Goal: Entertainment & Leisure: Consume media (video, audio)

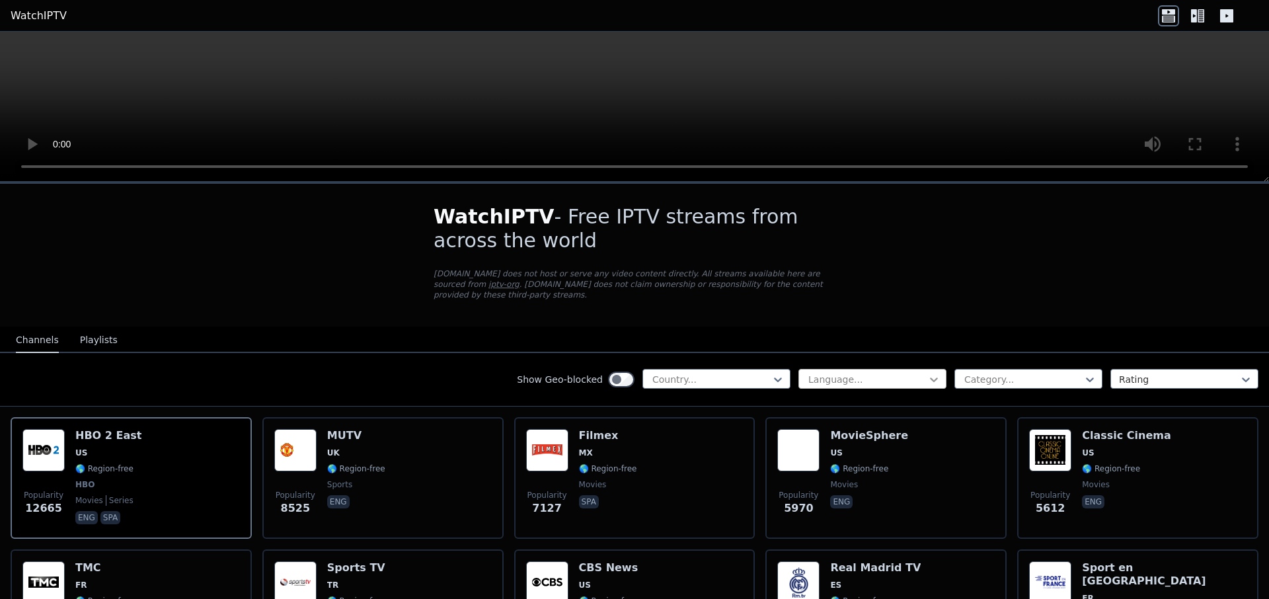
click at [928, 373] on icon at bounding box center [933, 379] width 13 height 13
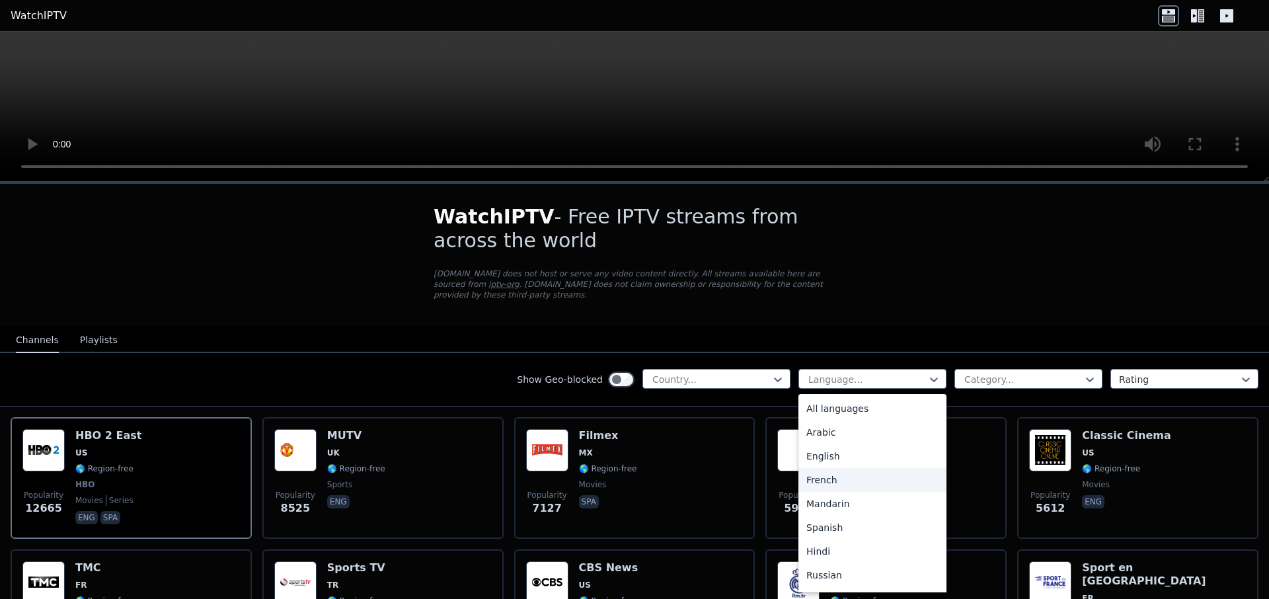
click at [816, 468] on div "French" at bounding box center [873, 480] width 148 height 24
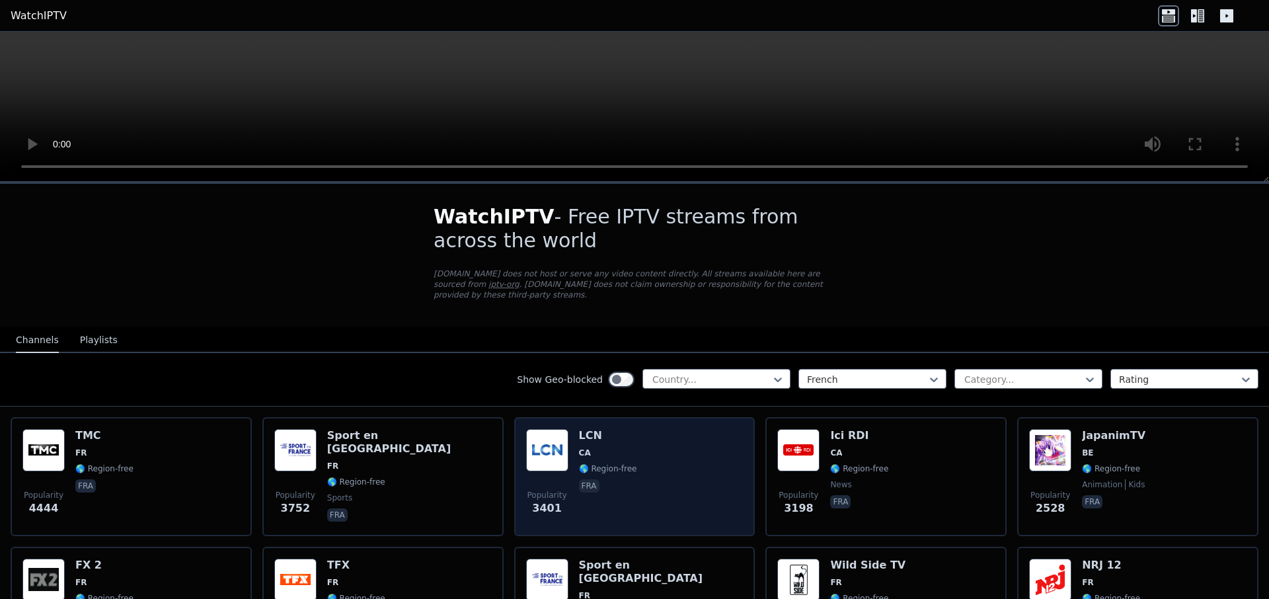
click at [541, 444] on img at bounding box center [547, 450] width 42 height 42
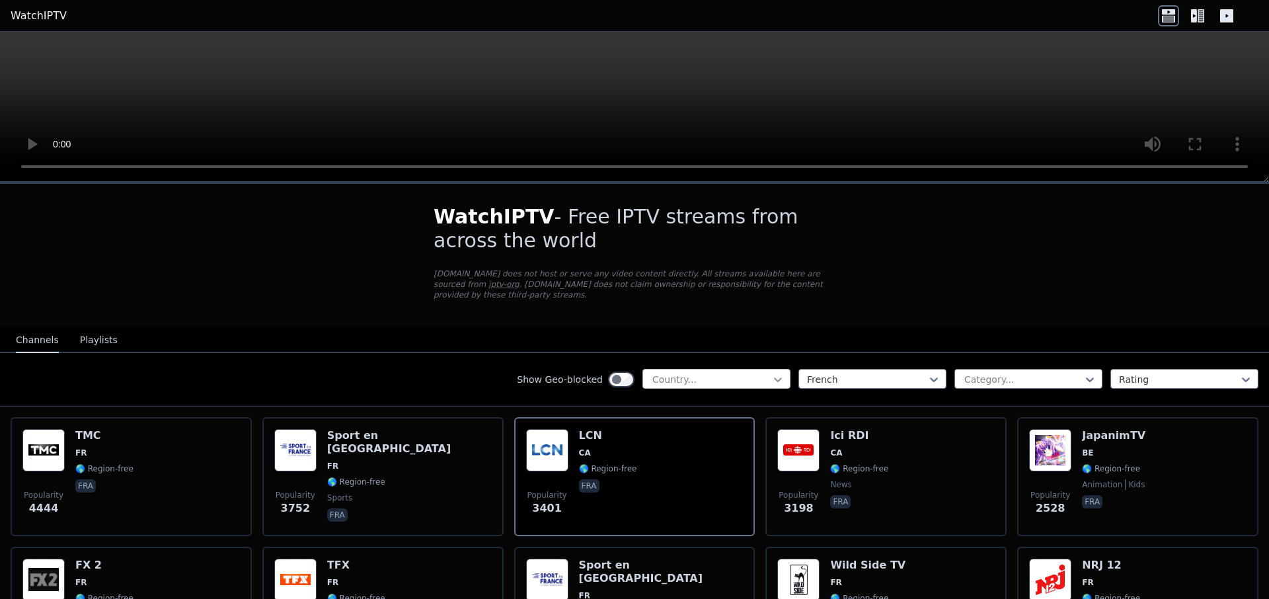
click at [771, 373] on icon at bounding box center [777, 379] width 13 height 13
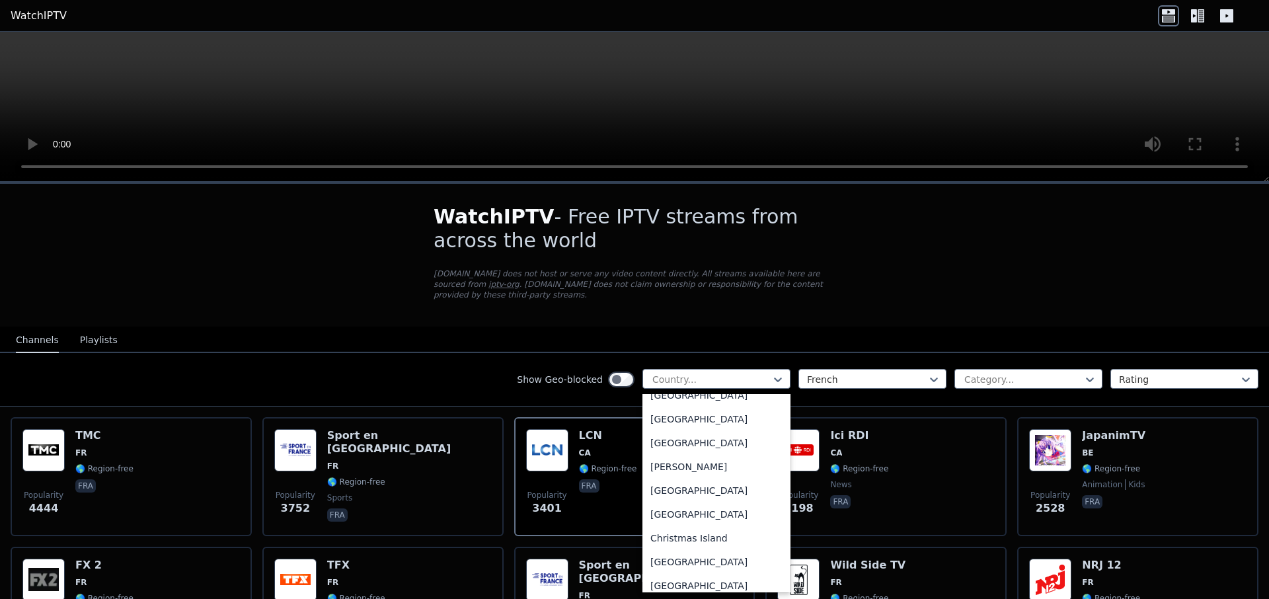
scroll to position [765, 0]
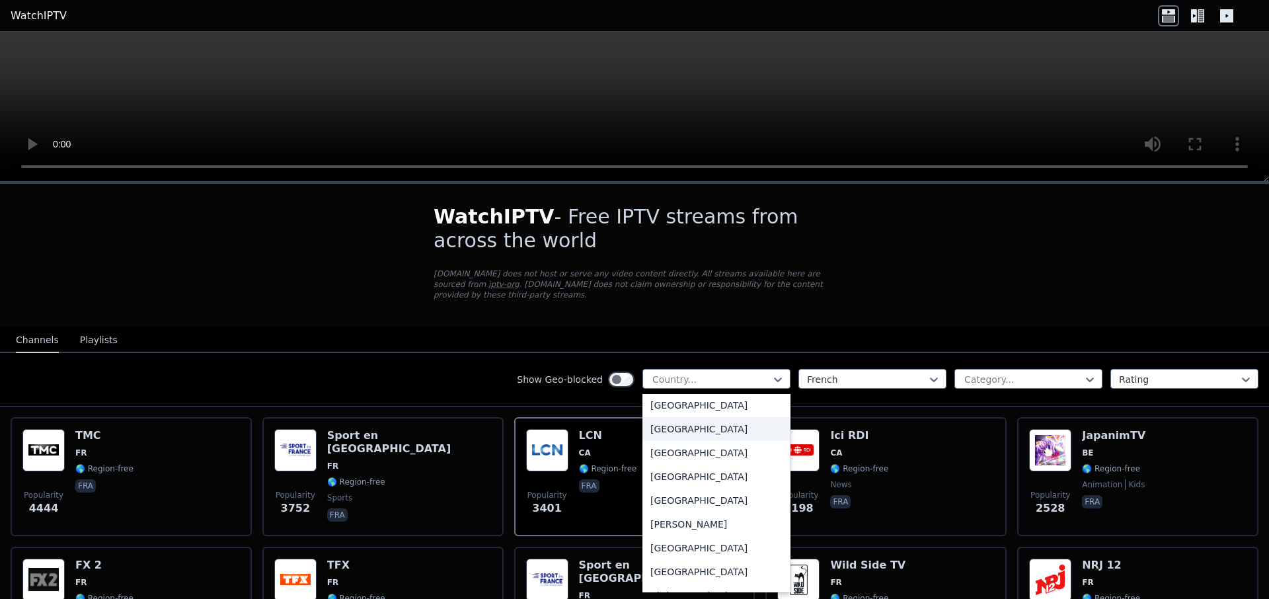
click at [661, 417] on div "[GEOGRAPHIC_DATA]" at bounding box center [717, 429] width 148 height 24
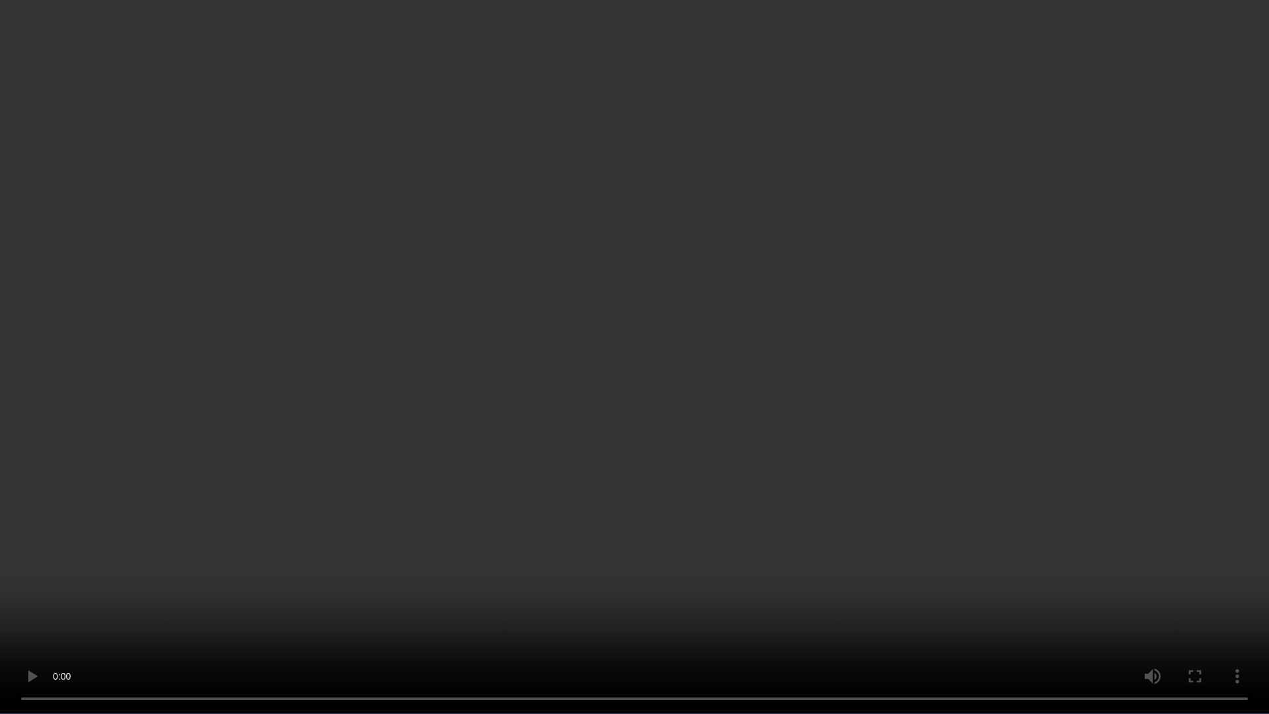
click at [764, 501] on video at bounding box center [634, 357] width 1269 height 714
click at [298, 565] on video at bounding box center [634, 357] width 1269 height 714
click at [901, 469] on video at bounding box center [634, 357] width 1269 height 714
click at [854, 557] on video at bounding box center [634, 357] width 1269 height 714
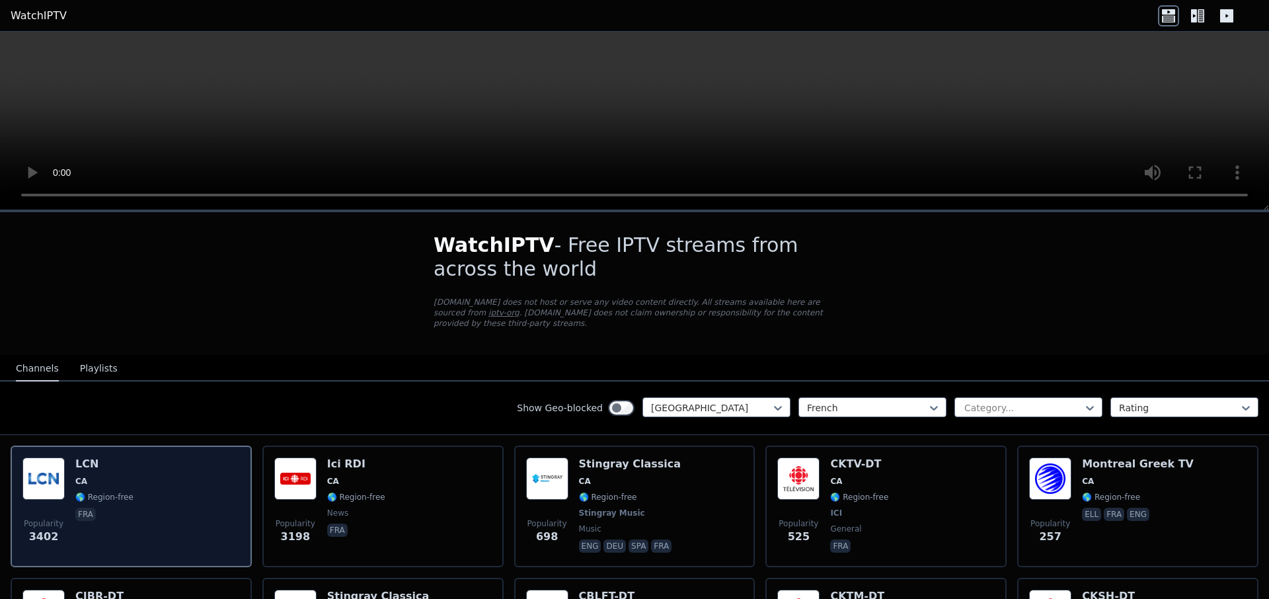
click at [69, 472] on div "Popularity 3402 LCN CA 🌎 Region-free fra" at bounding box center [130, 506] width 217 height 98
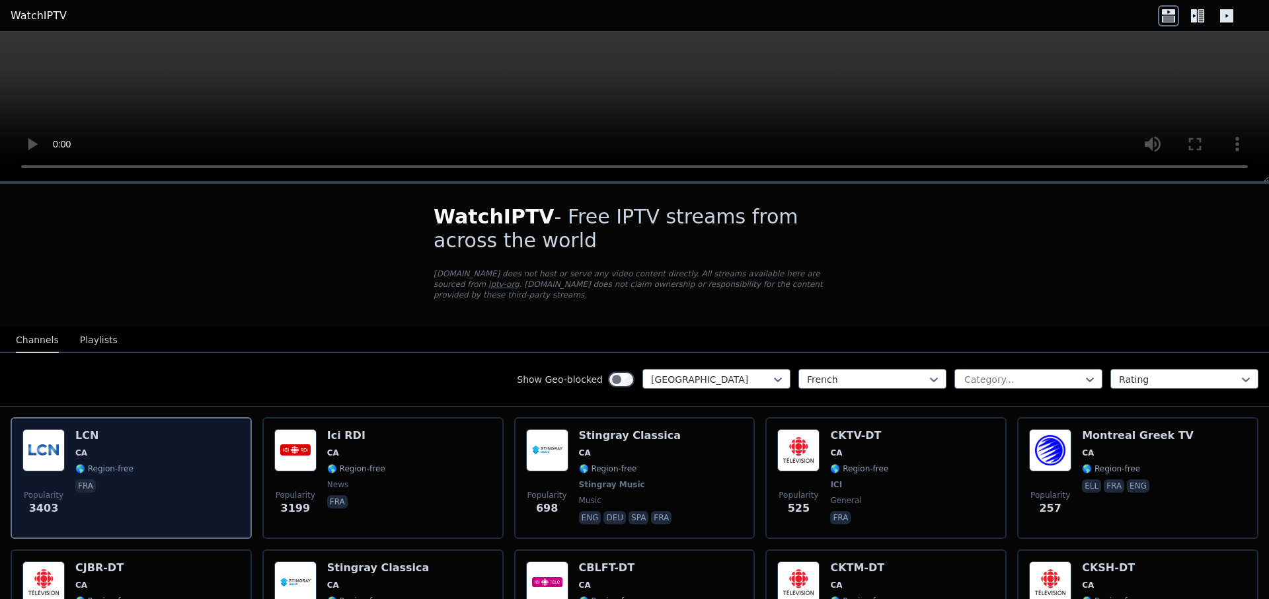
click at [114, 436] on div "LCN CA 🌎 Region-free fra" at bounding box center [104, 478] width 58 height 98
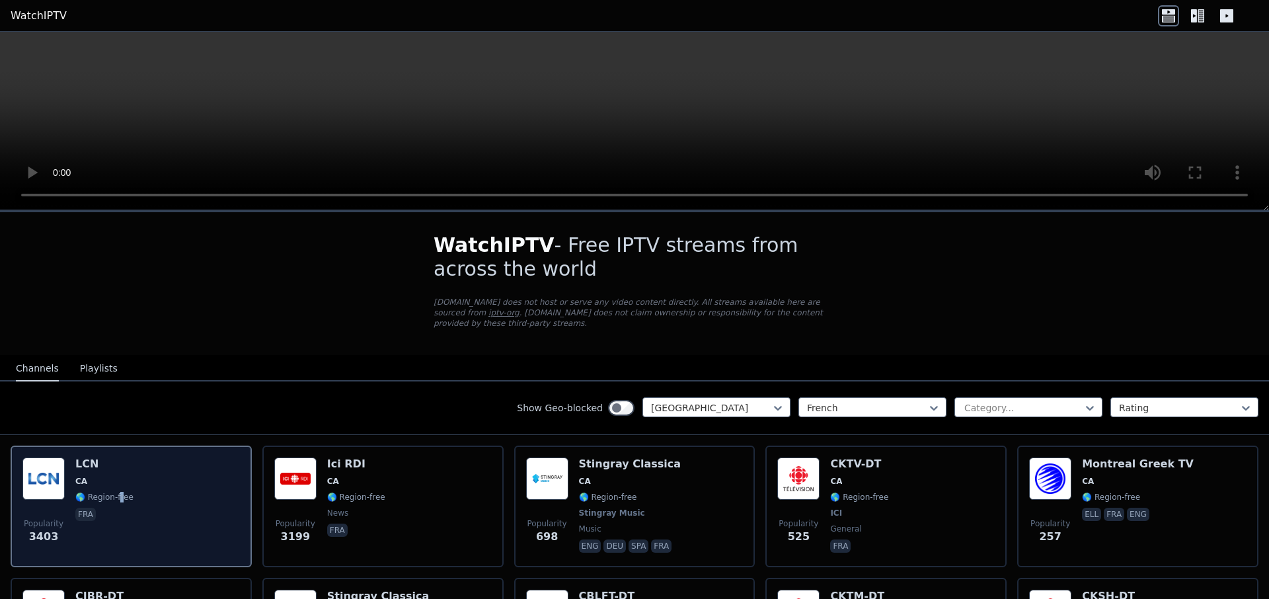
click at [121, 492] on span "🌎 Region-free" at bounding box center [104, 497] width 58 height 11
click at [116, 476] on span "CA" at bounding box center [104, 481] width 58 height 11
